Goal: Navigation & Orientation: Understand site structure

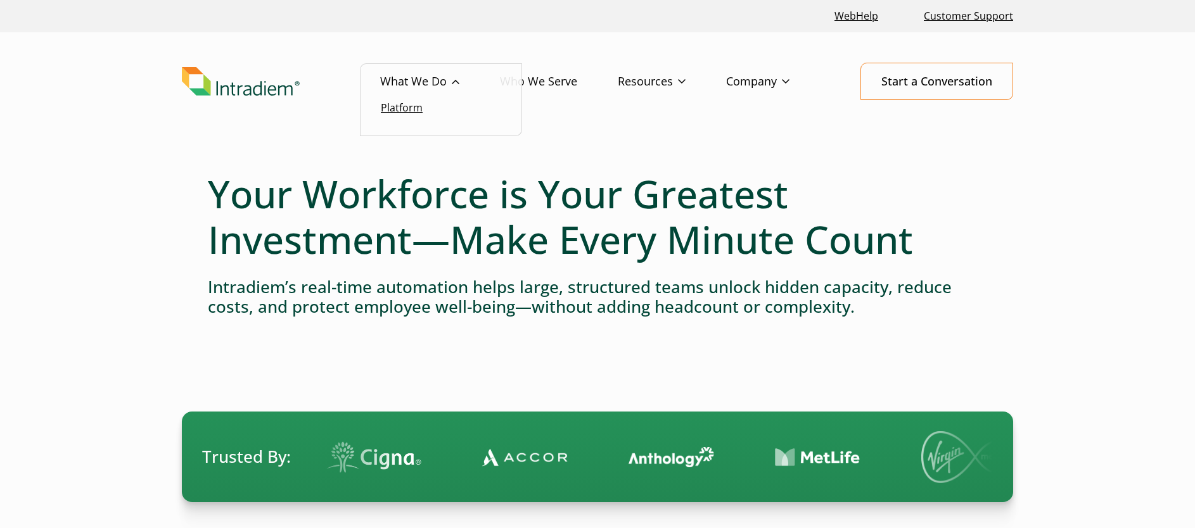
click at [404, 106] on link "Platform" at bounding box center [402, 108] width 42 height 14
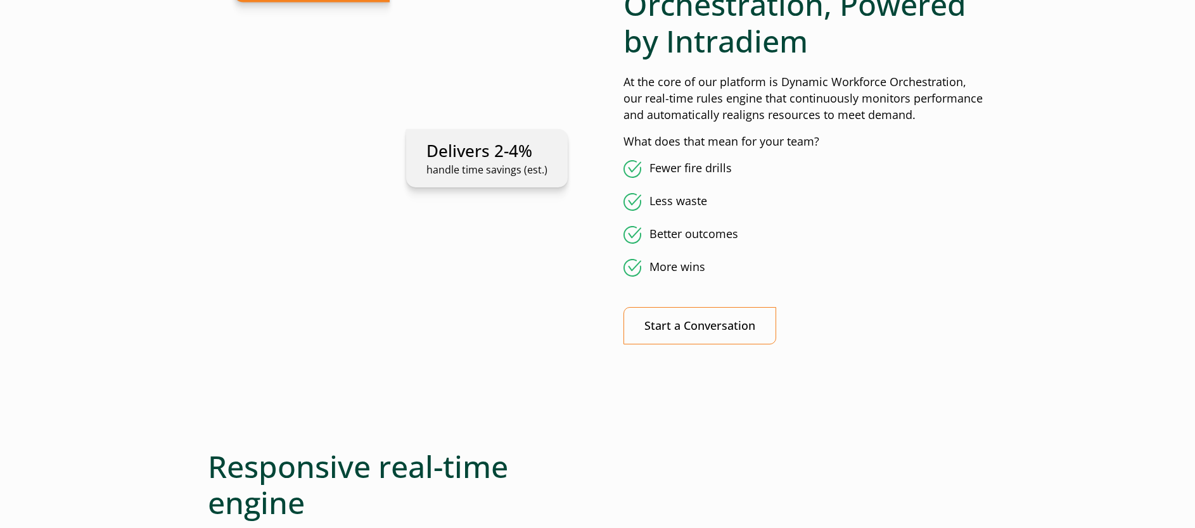
scroll to position [34, 0]
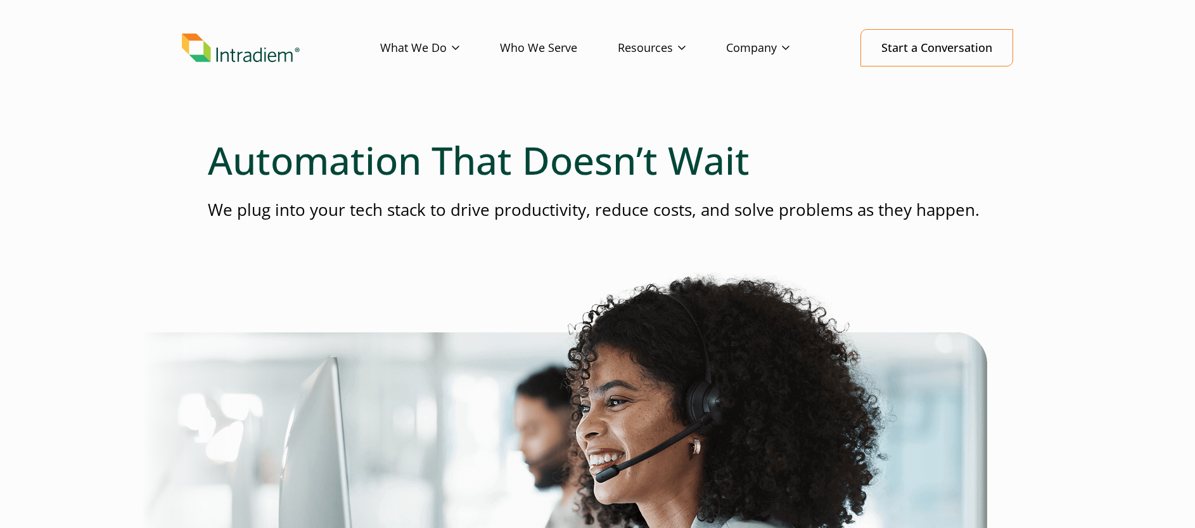
click at [558, 47] on link "Who We Serve" at bounding box center [559, 48] width 118 height 37
